Goal: Task Accomplishment & Management: Use online tool/utility

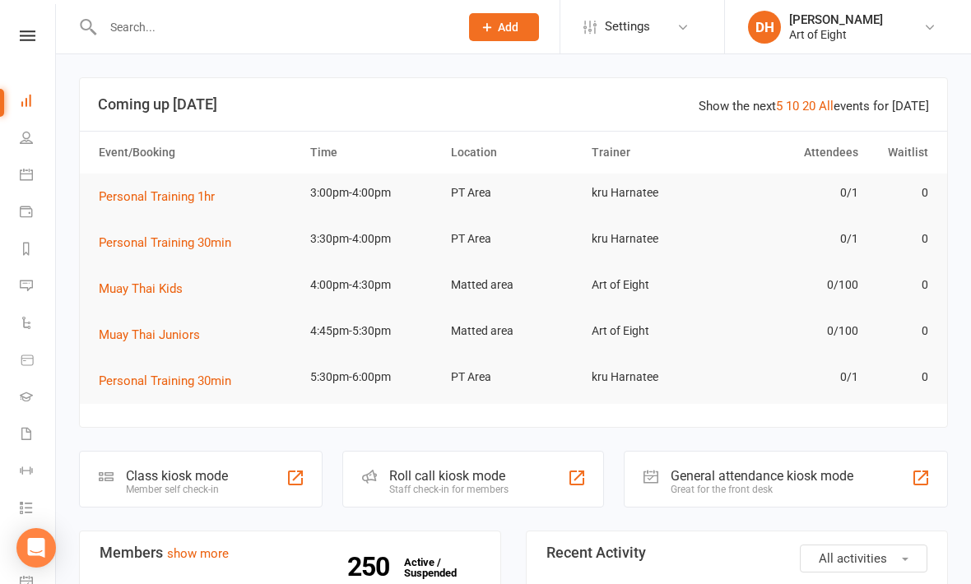
click at [180, 484] on div "Member self check-in" at bounding box center [177, 490] width 102 height 12
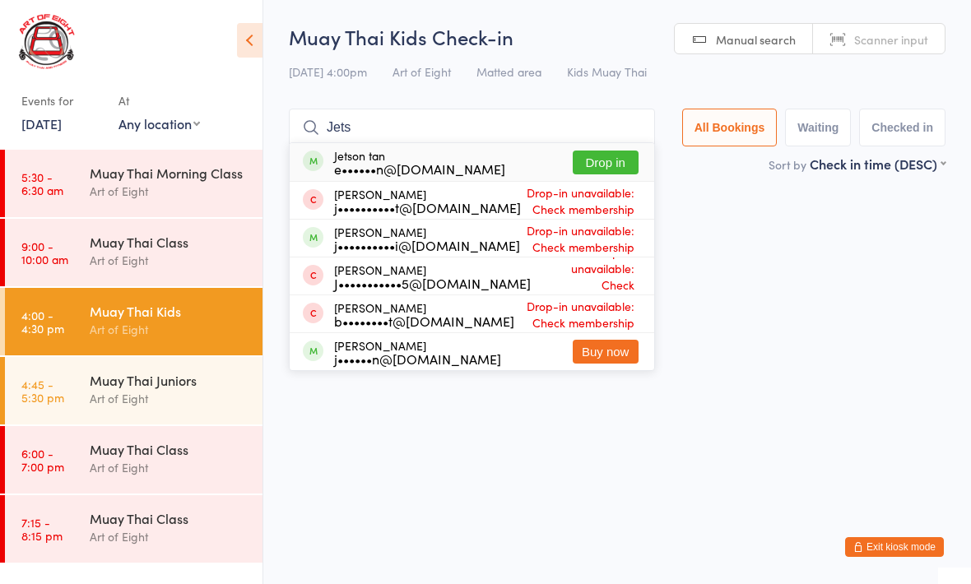
type input "Jets"
click at [611, 169] on button "Drop in" at bounding box center [606, 163] width 66 height 24
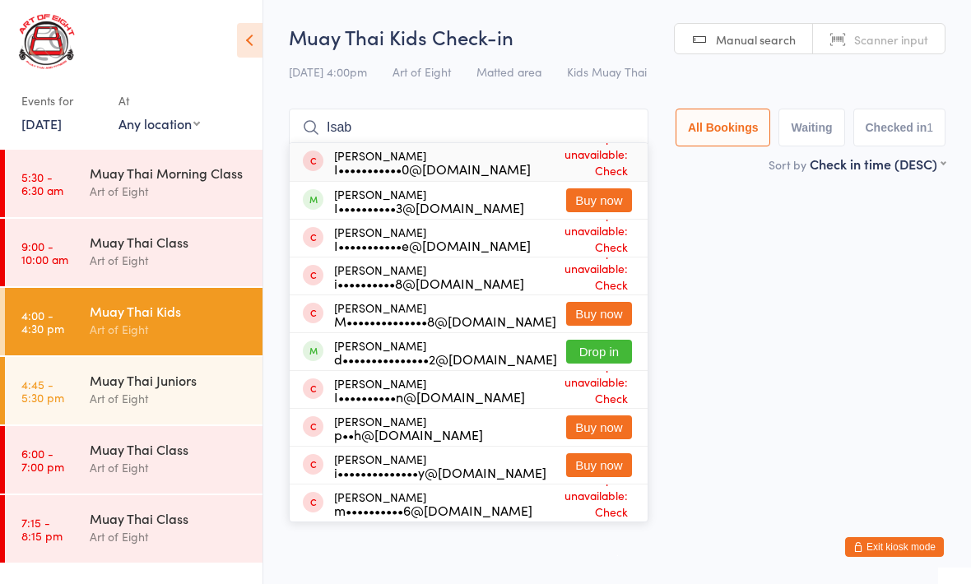
type input "Isab"
click at [581, 347] on button "Drop in" at bounding box center [599, 352] width 66 height 24
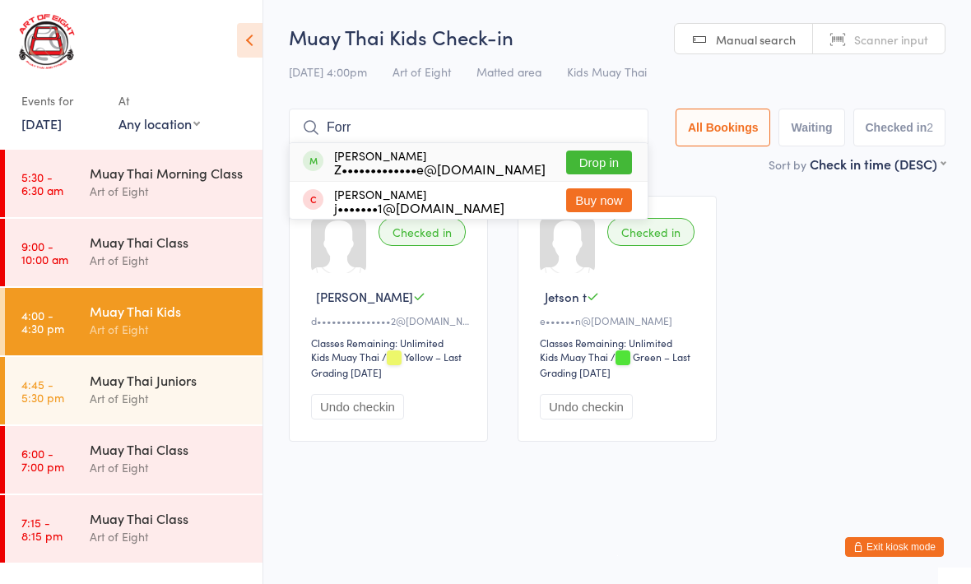
type input "Forr"
click at [589, 166] on button "Drop in" at bounding box center [599, 163] width 66 height 24
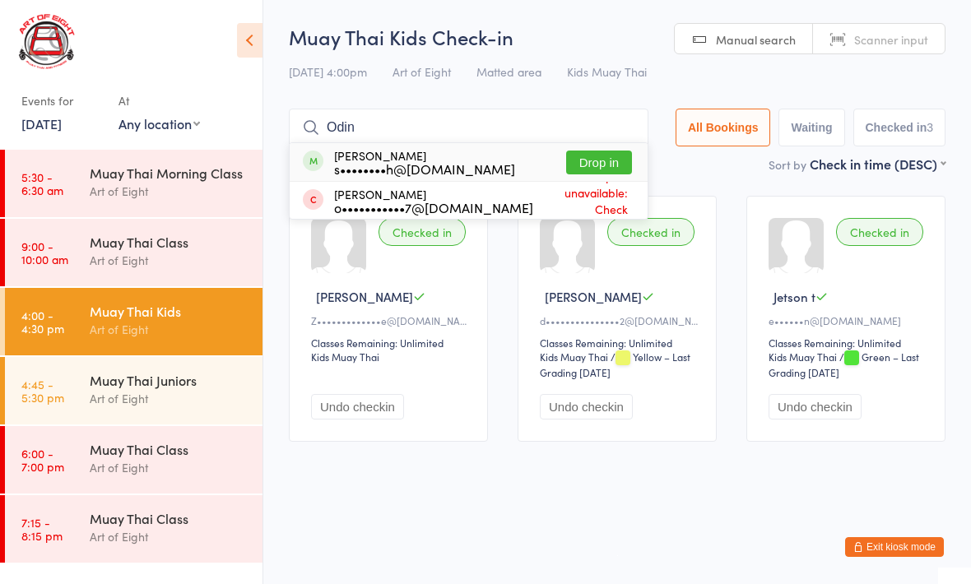
type input "Odin"
click at [586, 160] on button "Drop in" at bounding box center [599, 163] width 66 height 24
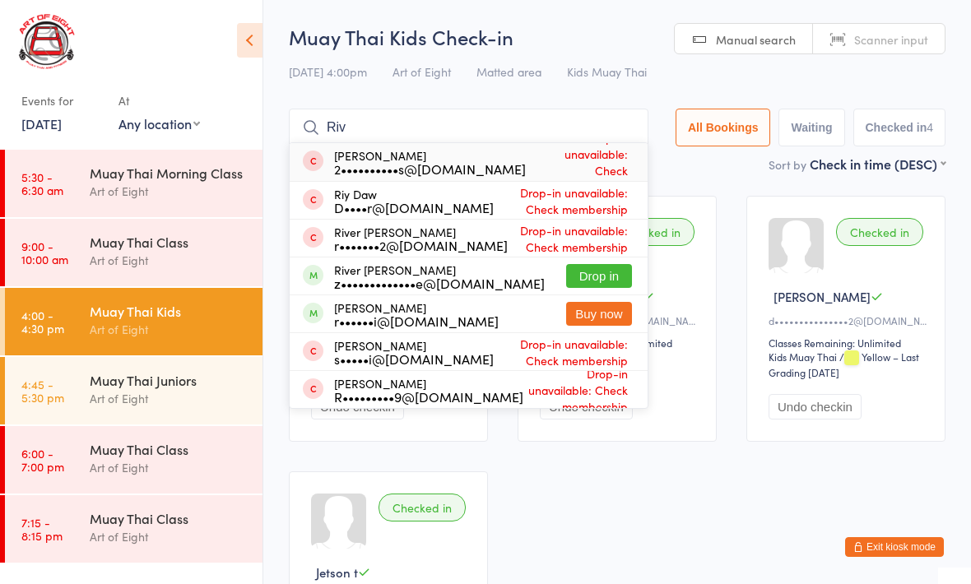
type input "Riv"
click at [579, 281] on button "Drop in" at bounding box center [599, 276] width 66 height 24
